Goal: Transaction & Acquisition: Purchase product/service

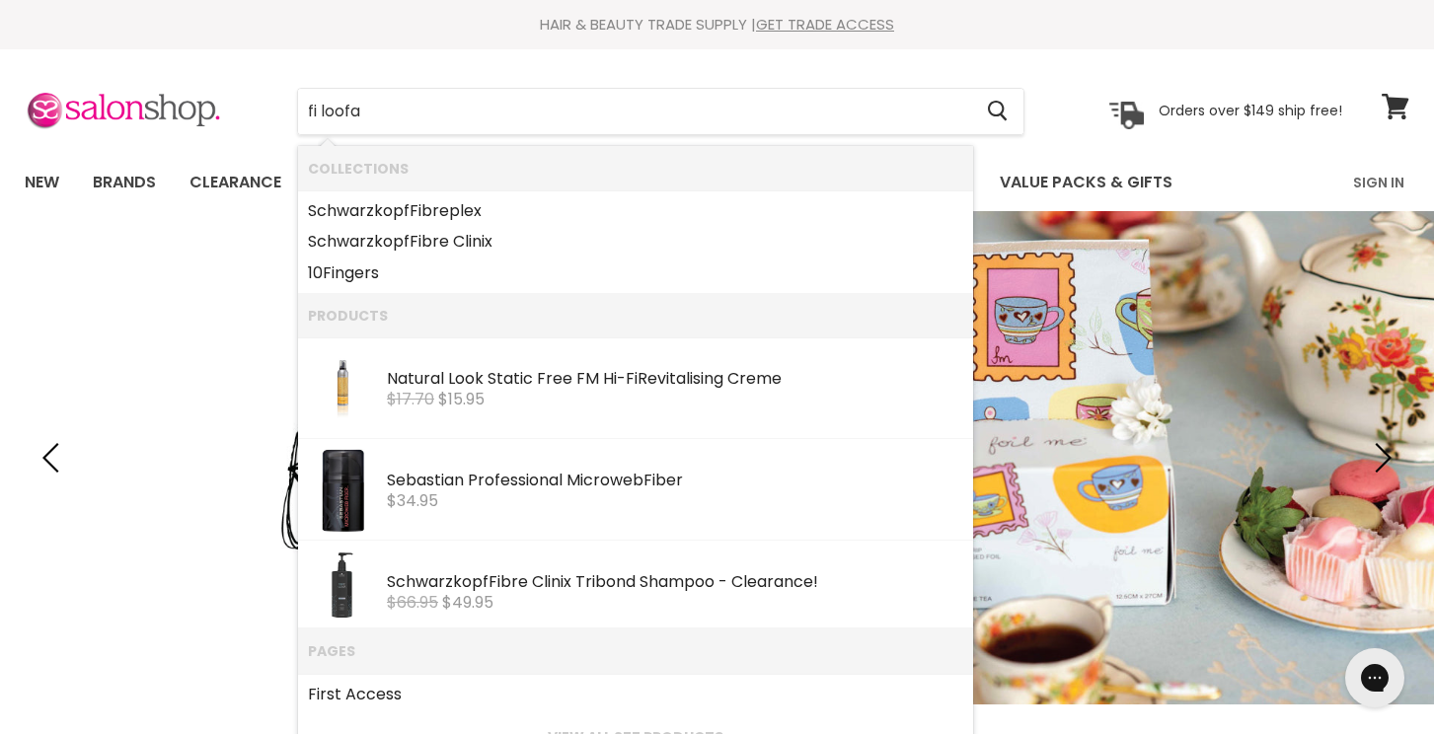
type input "fi loofah"
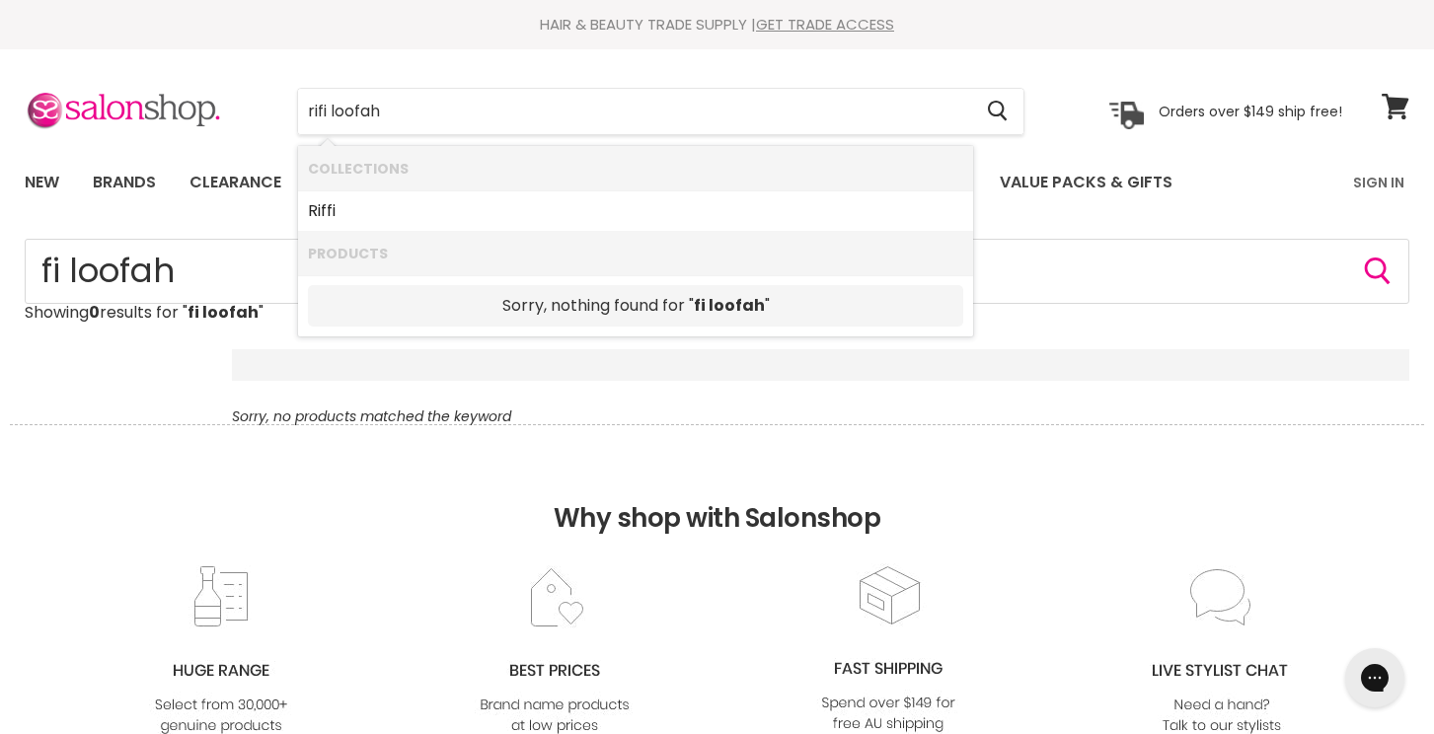
type input "riffi loofah"
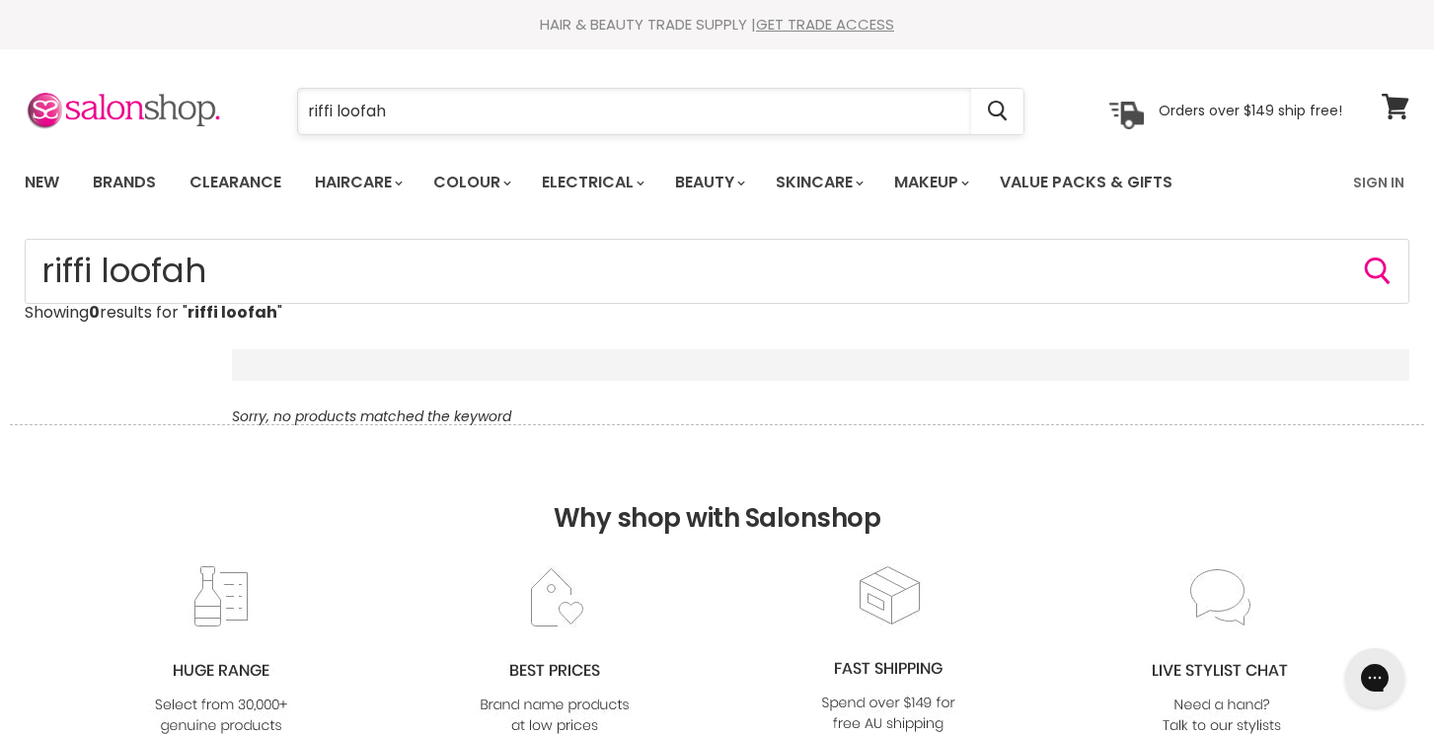
click at [416, 113] on input "riffi loofah" at bounding box center [634, 111] width 673 height 45
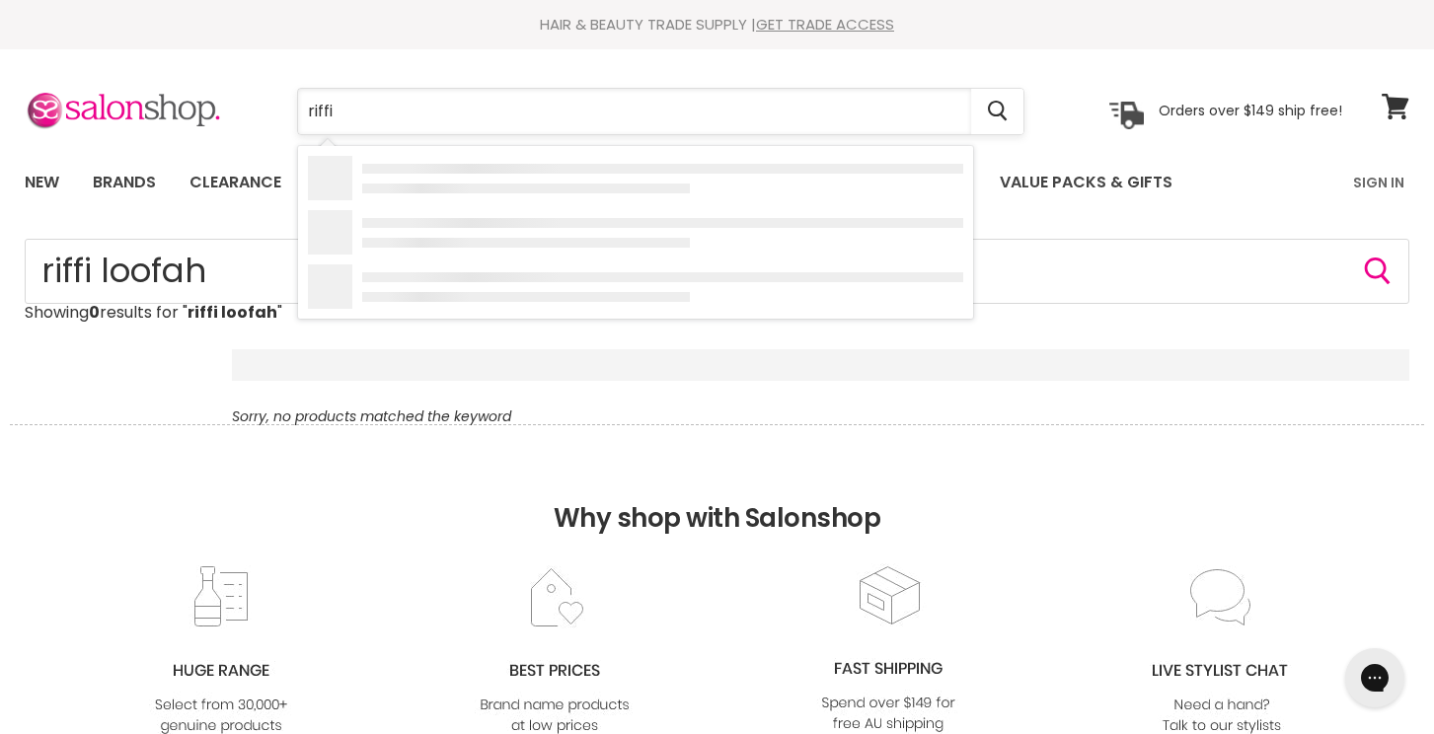
type input "riffi"
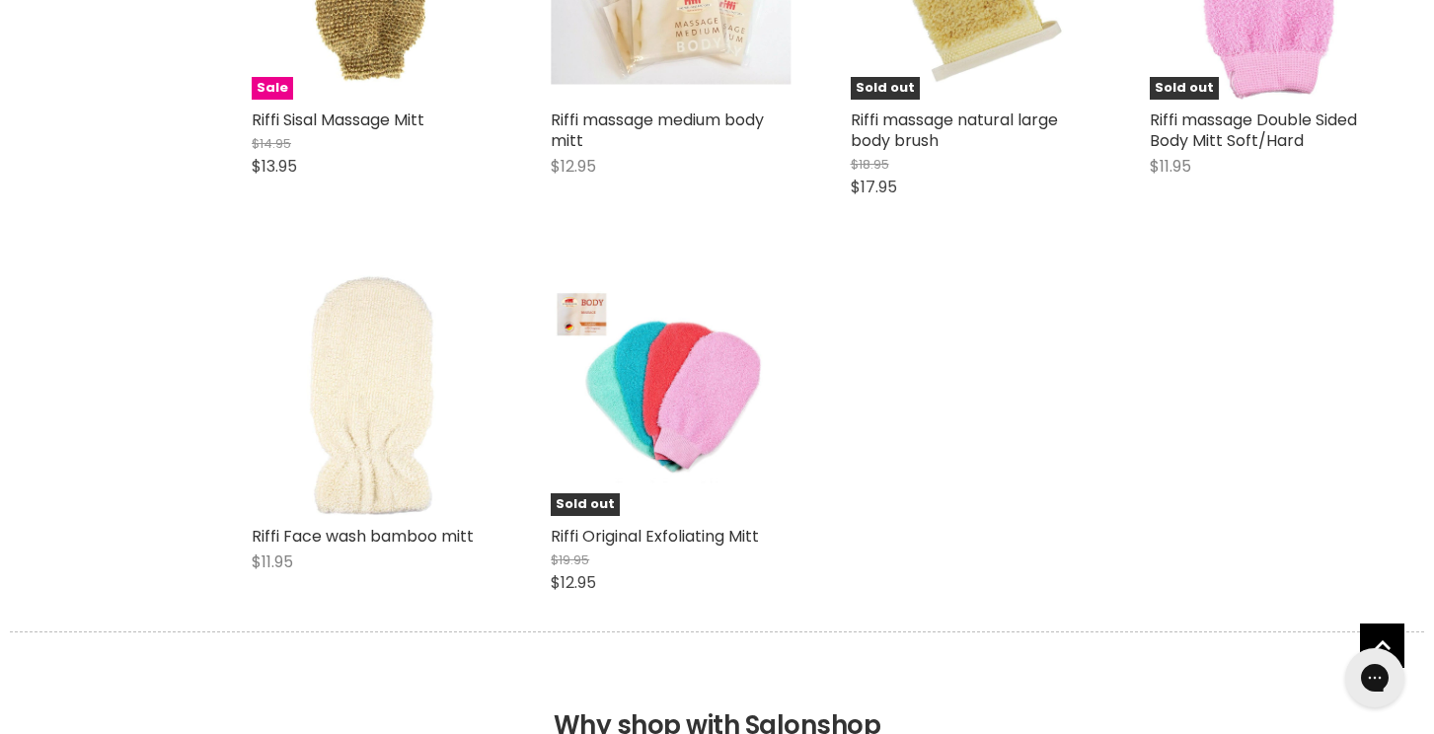
scroll to position [609, 0]
